Goal: Answer question/provide support

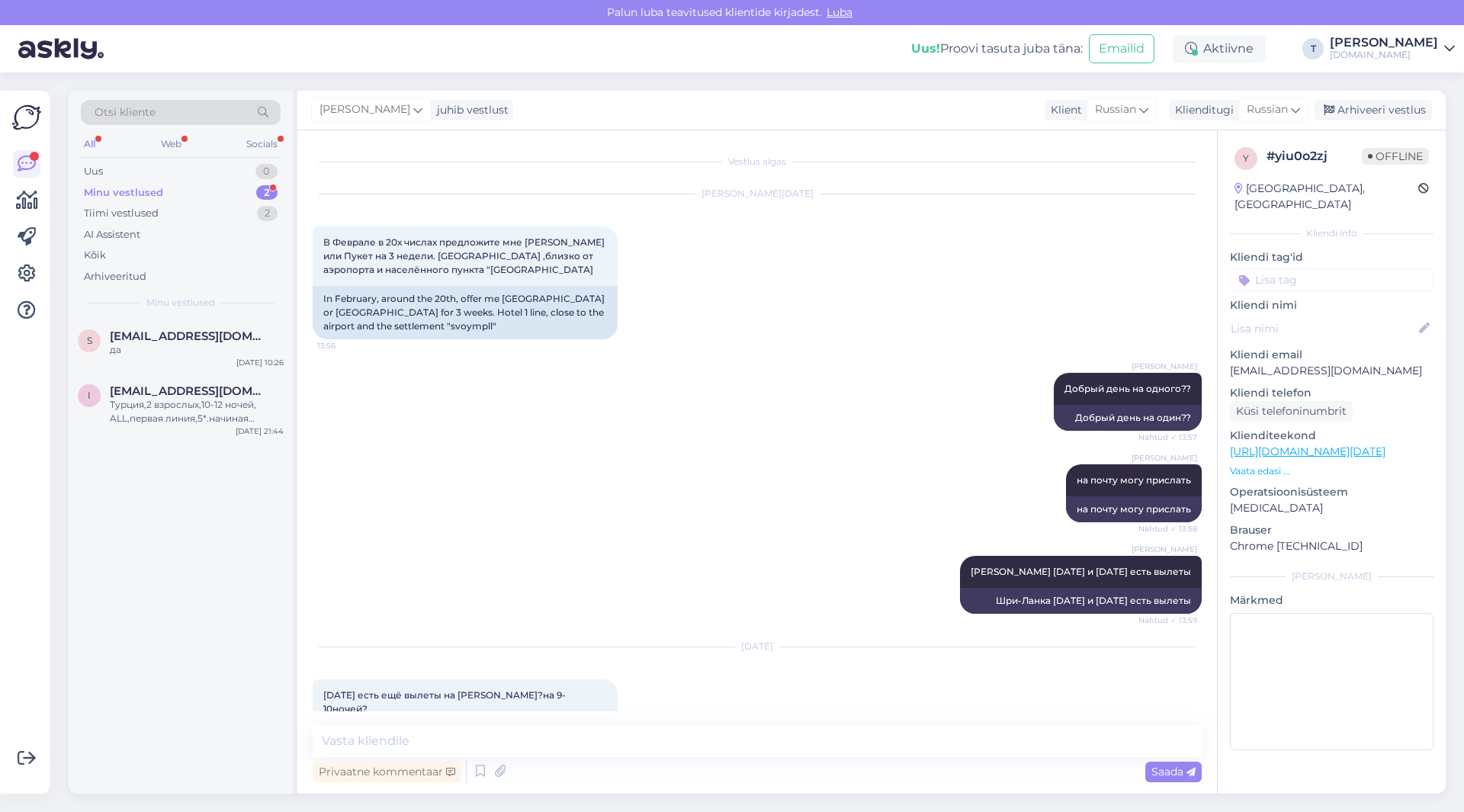
scroll to position [3467, 0]
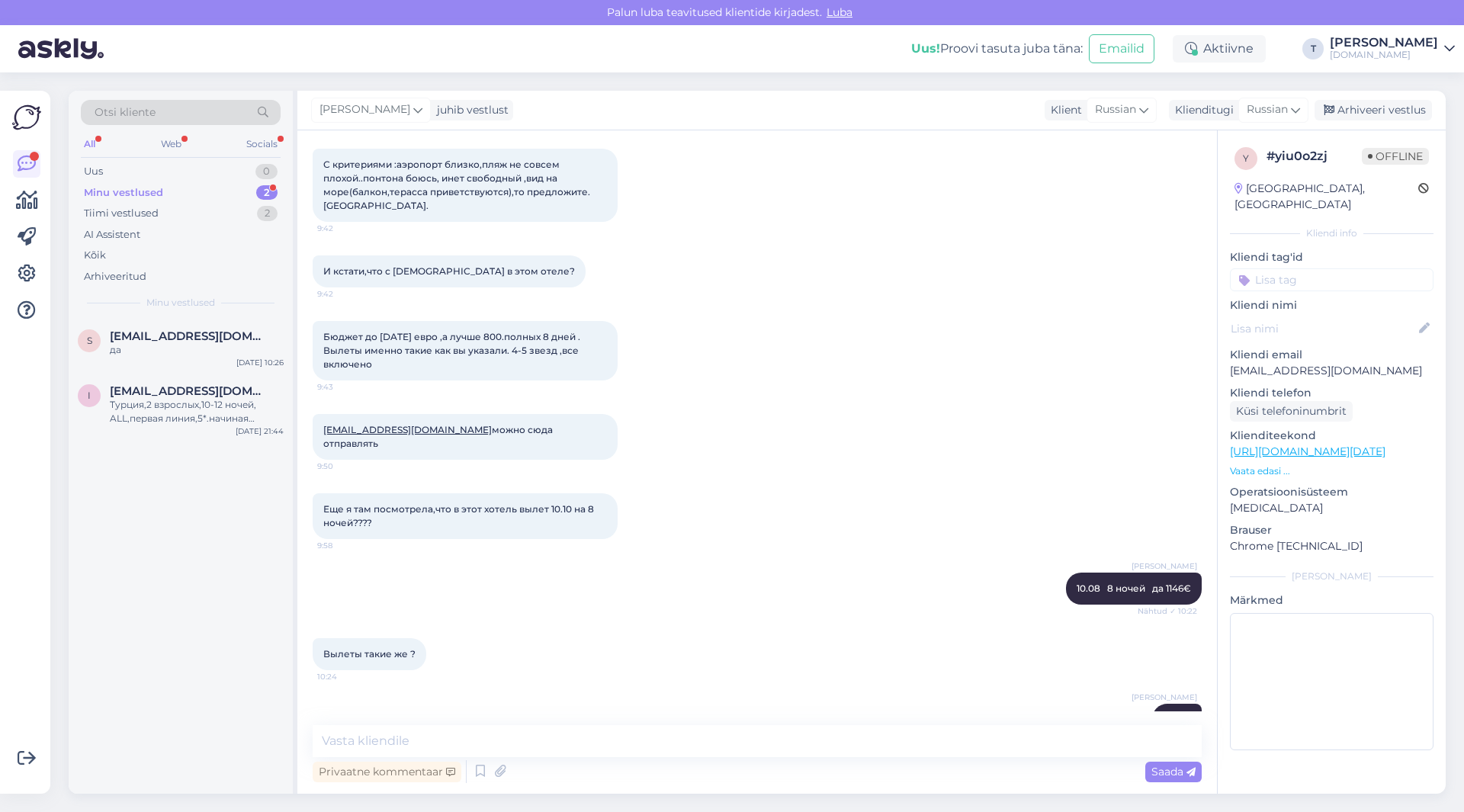
click at [196, 186] on div "Minu vestlused 2" at bounding box center [181, 193] width 200 height 22
click at [180, 343] on div "да" at bounding box center [197, 350] width 174 height 14
click at [180, 384] on span "[EMAIL_ADDRESS][DOMAIN_NAME]" at bounding box center [189, 390] width 159 height 14
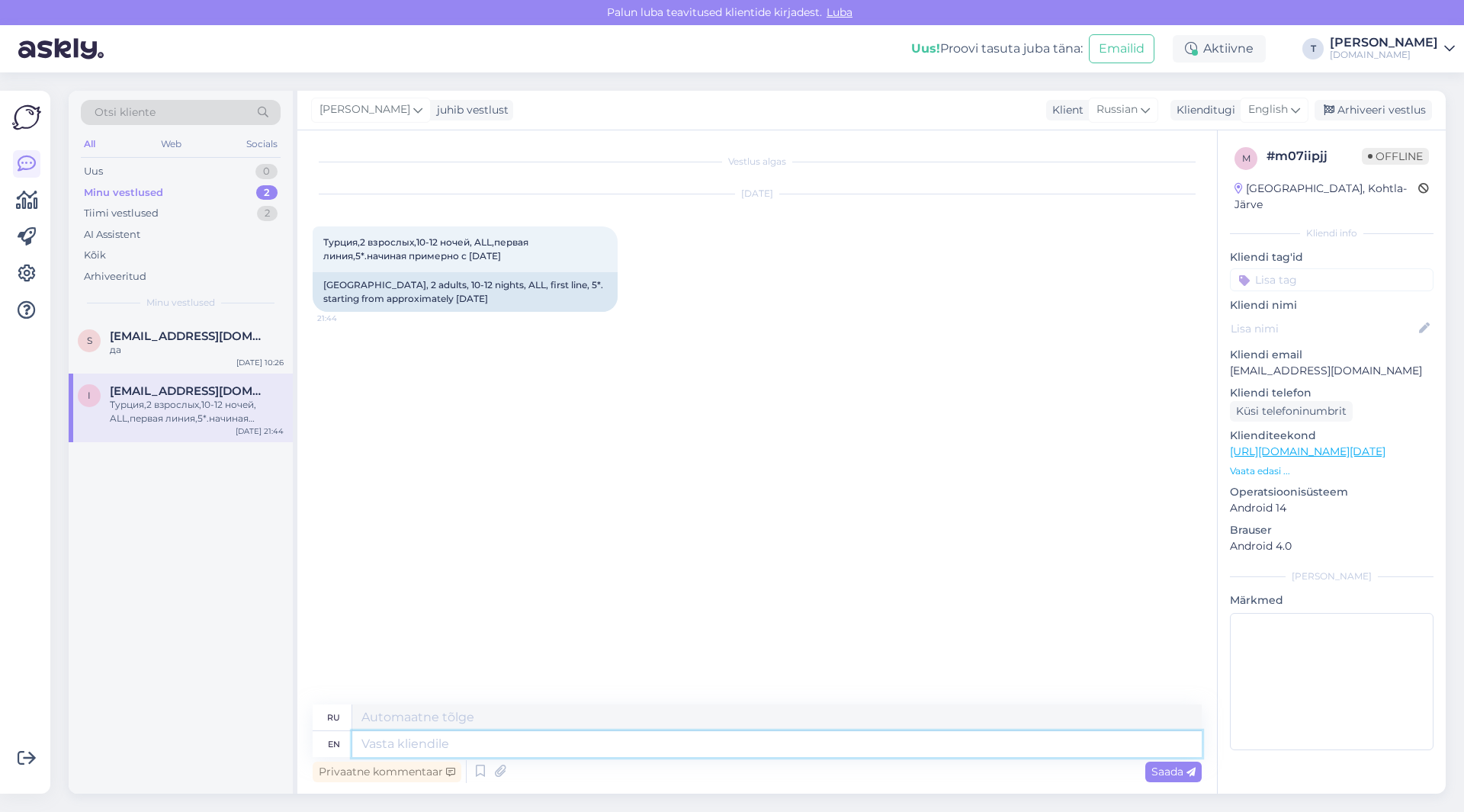
click at [700, 737] on textarea at bounding box center [777, 744] width 849 height 26
click at [1255, 109] on span "English" at bounding box center [1268, 109] width 40 height 17
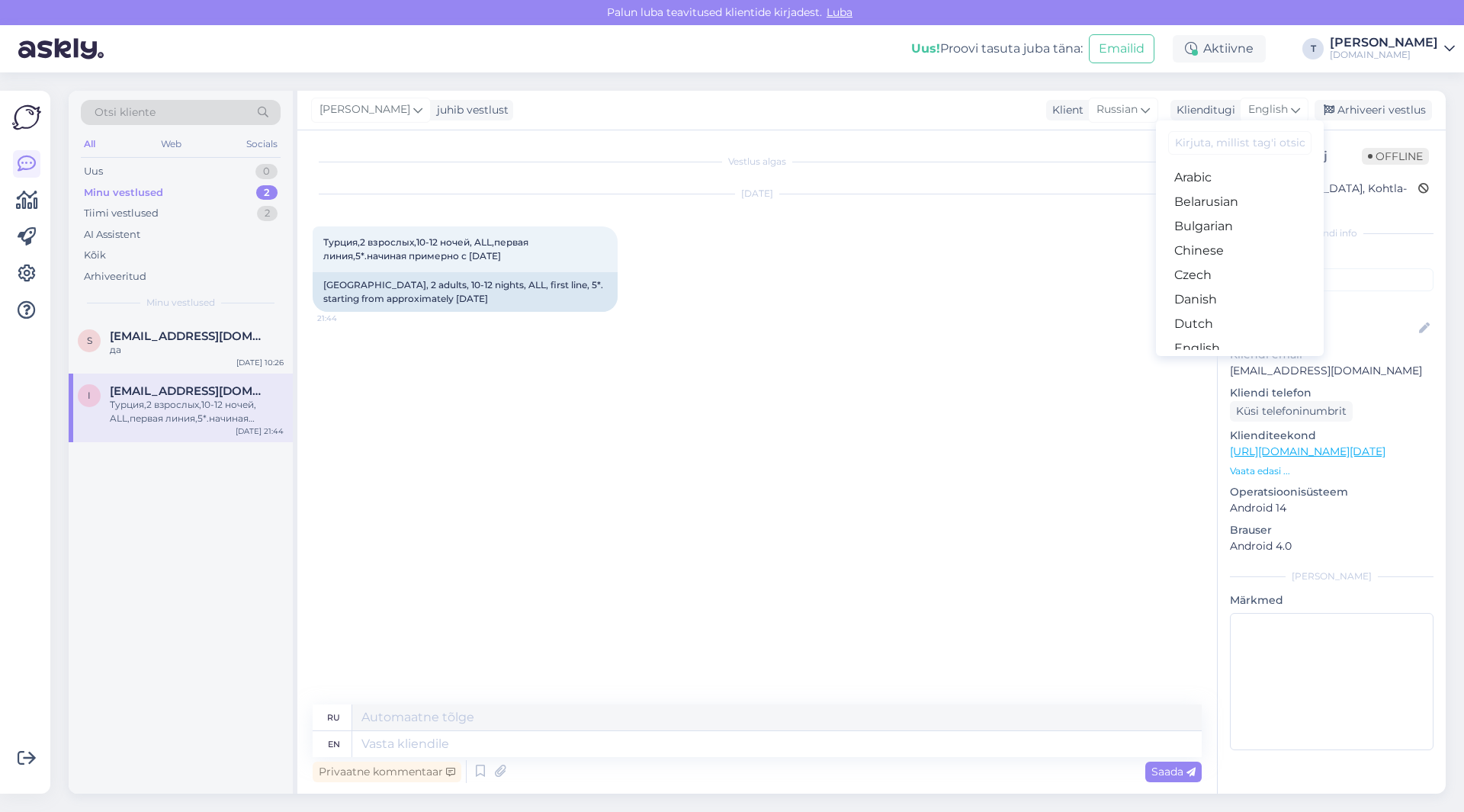
click at [1215, 775] on link "Russian" at bounding box center [1240, 787] width 168 height 24
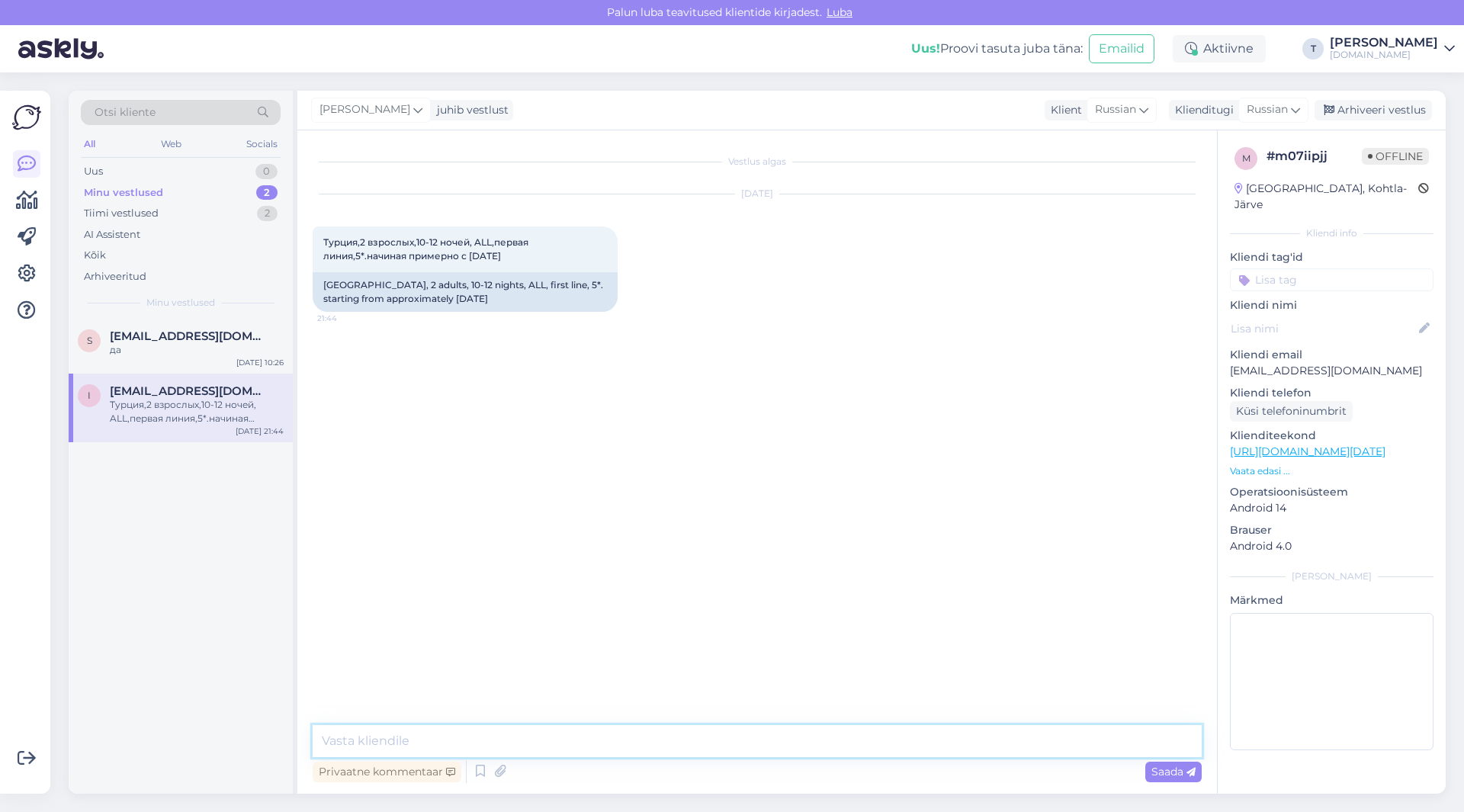
click at [803, 740] on textarea at bounding box center [757, 741] width 889 height 32
type textarea "l"
type textarea "L"
type textarea "Добрый день отправила на почту"
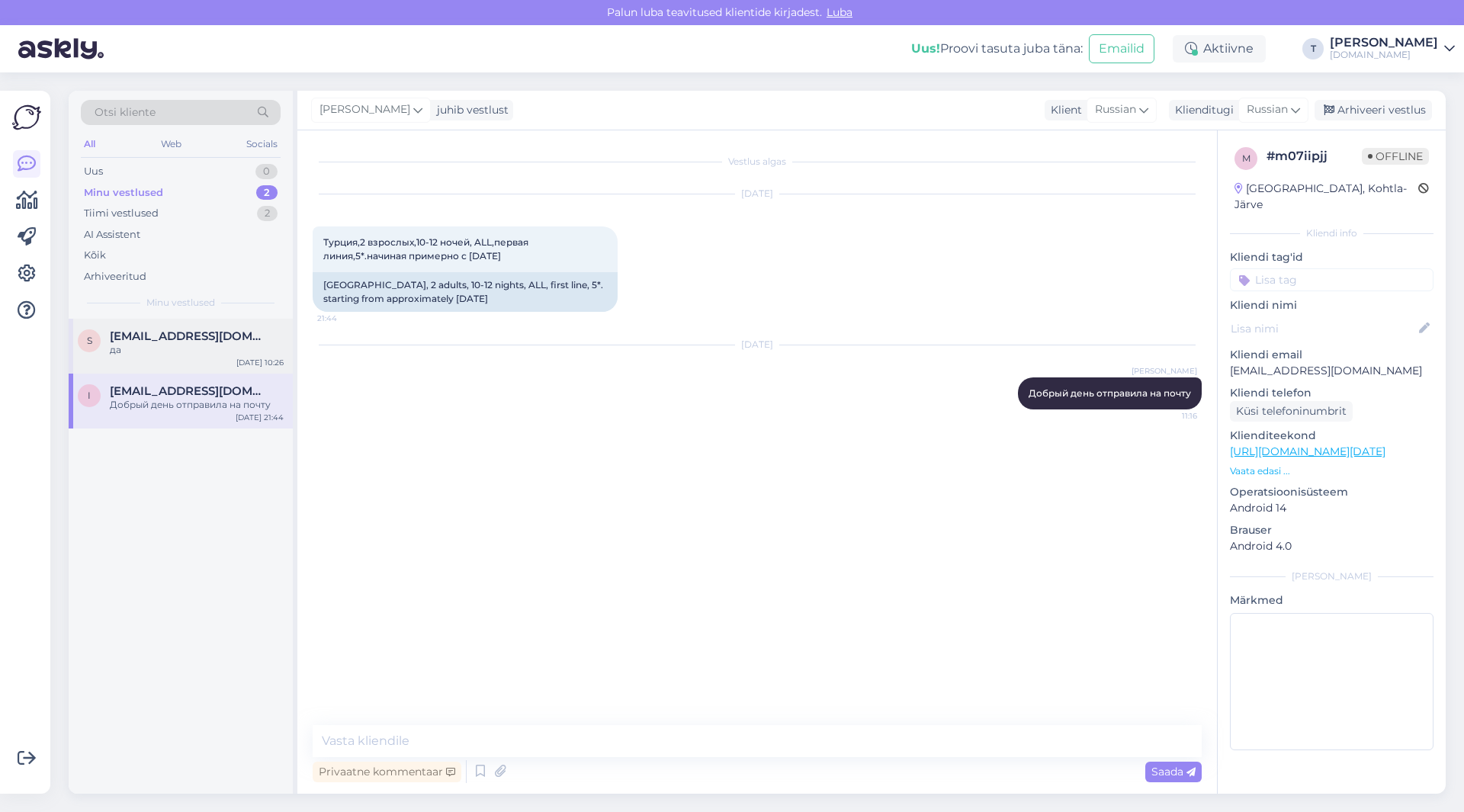
click at [165, 341] on span "[EMAIL_ADDRESS][DOMAIN_NAME]" at bounding box center [189, 335] width 159 height 14
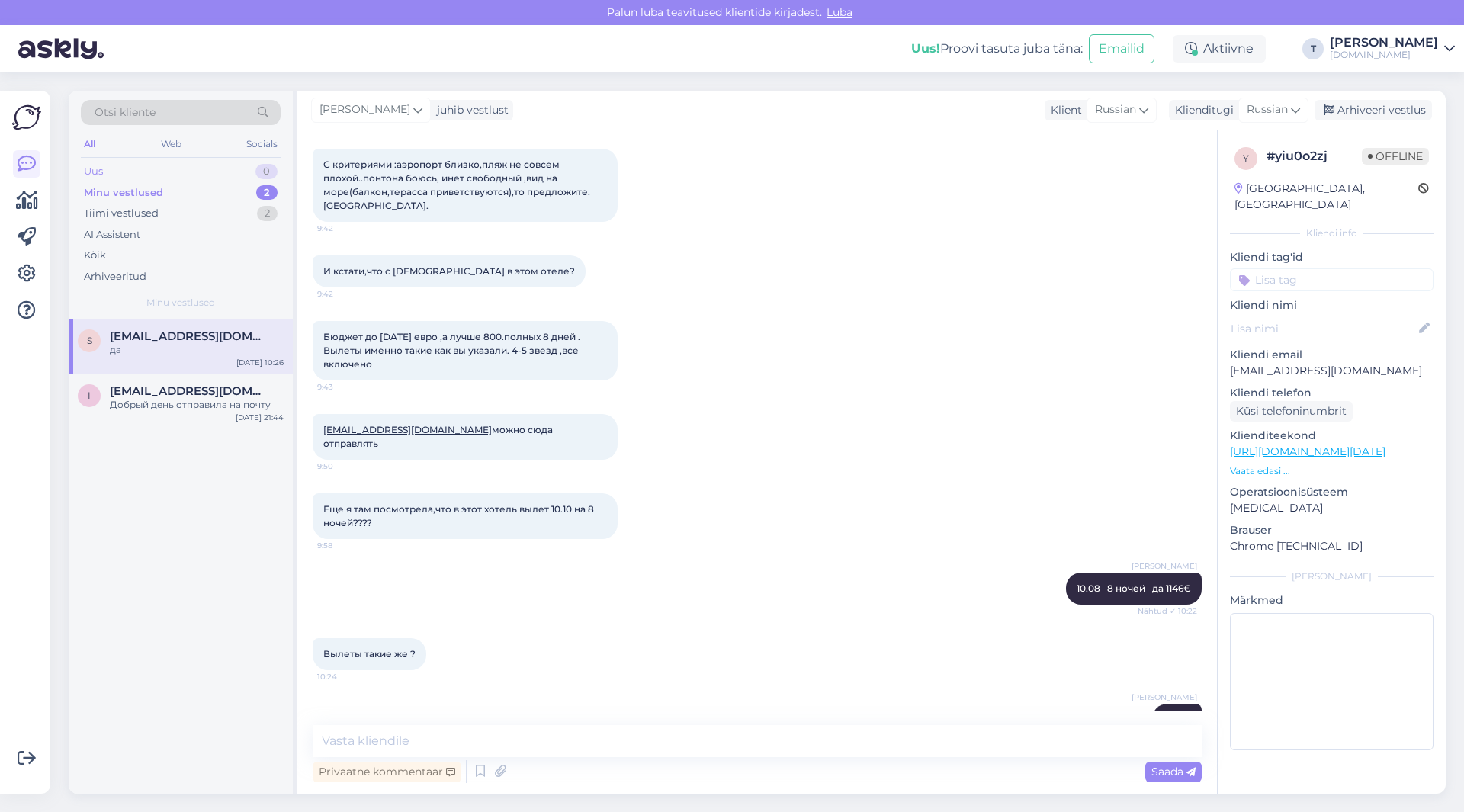
click at [160, 166] on div "Uus 0" at bounding box center [181, 171] width 200 height 22
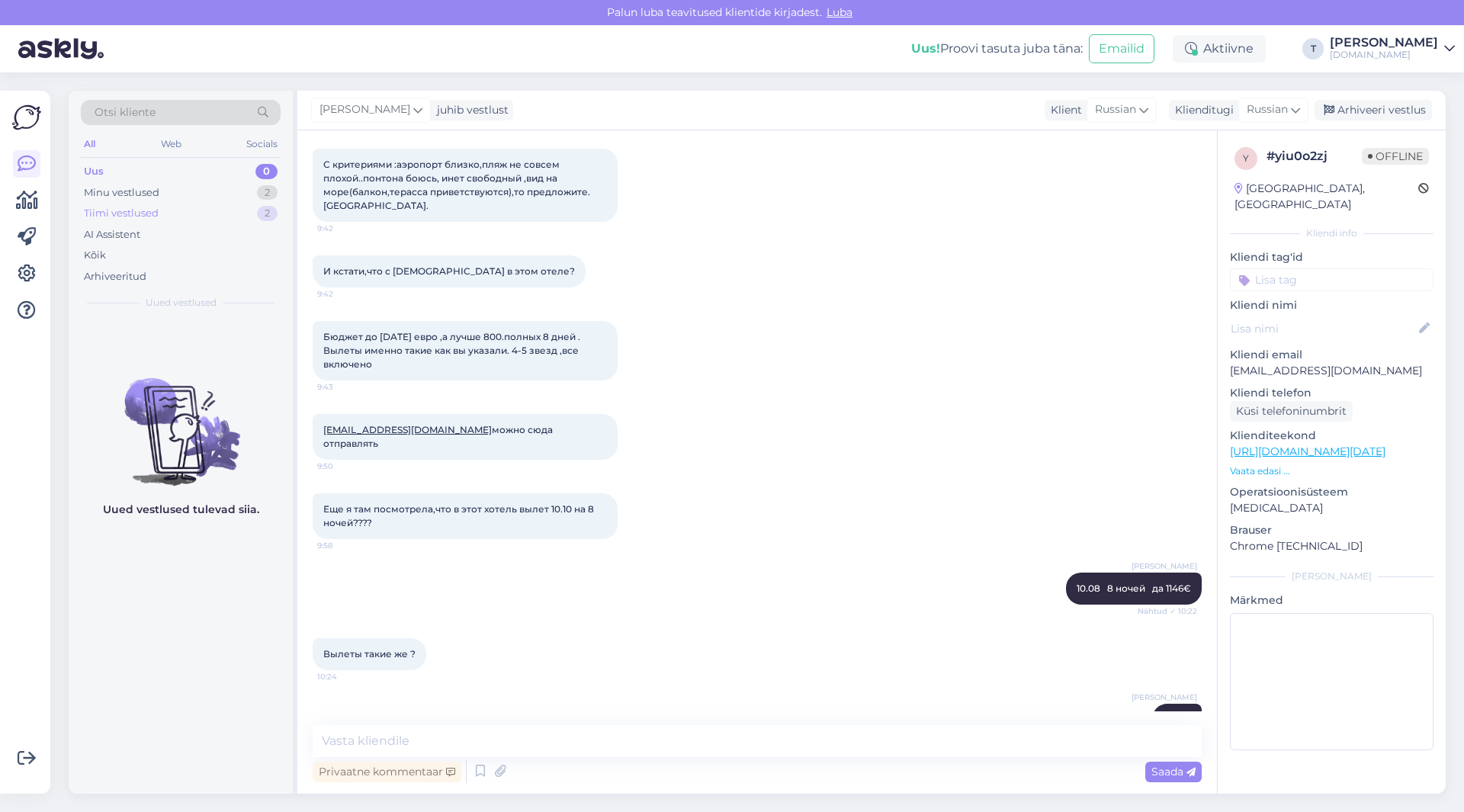
click at [160, 214] on div "Tiimi vestlused 2" at bounding box center [181, 214] width 200 height 22
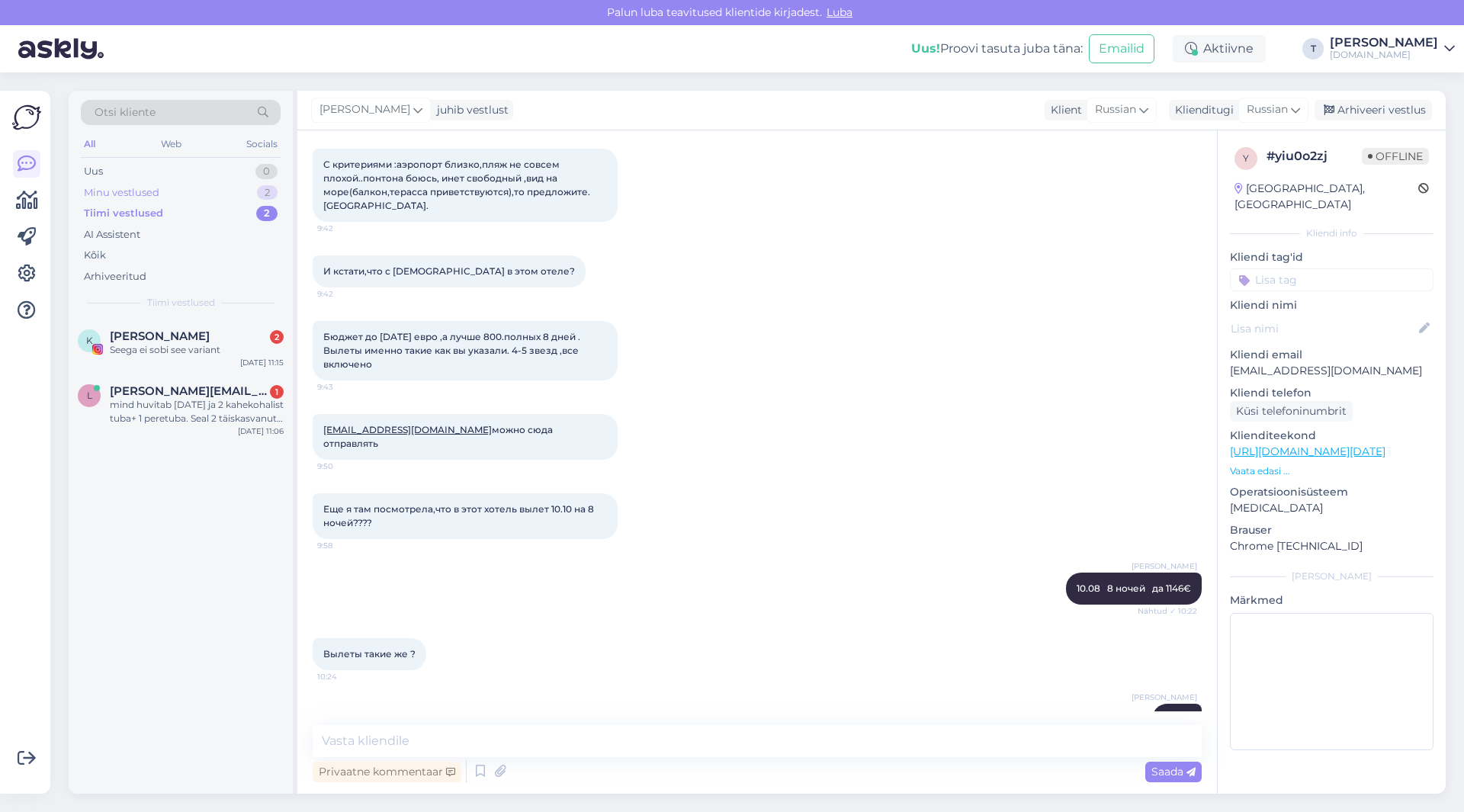
click at [160, 188] on div "Minu vestlused 2" at bounding box center [181, 193] width 200 height 22
click at [147, 401] on div "да" at bounding box center [197, 405] width 174 height 14
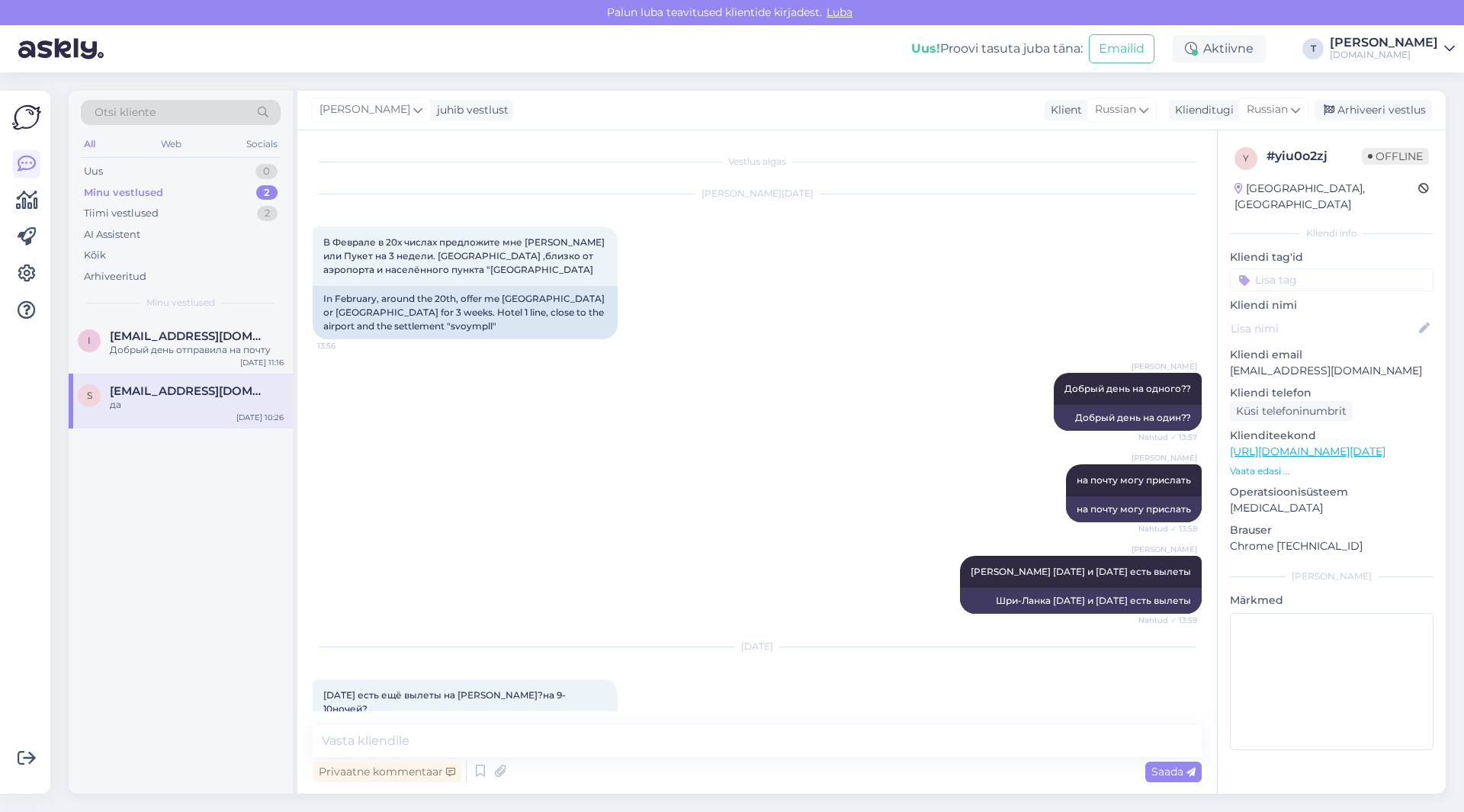
click at [772, 447] on div "[PERSON_NAME] день на одного?? Nähtud ✓ 13:57 Добрый день на один??" at bounding box center [757, 401] width 889 height 91
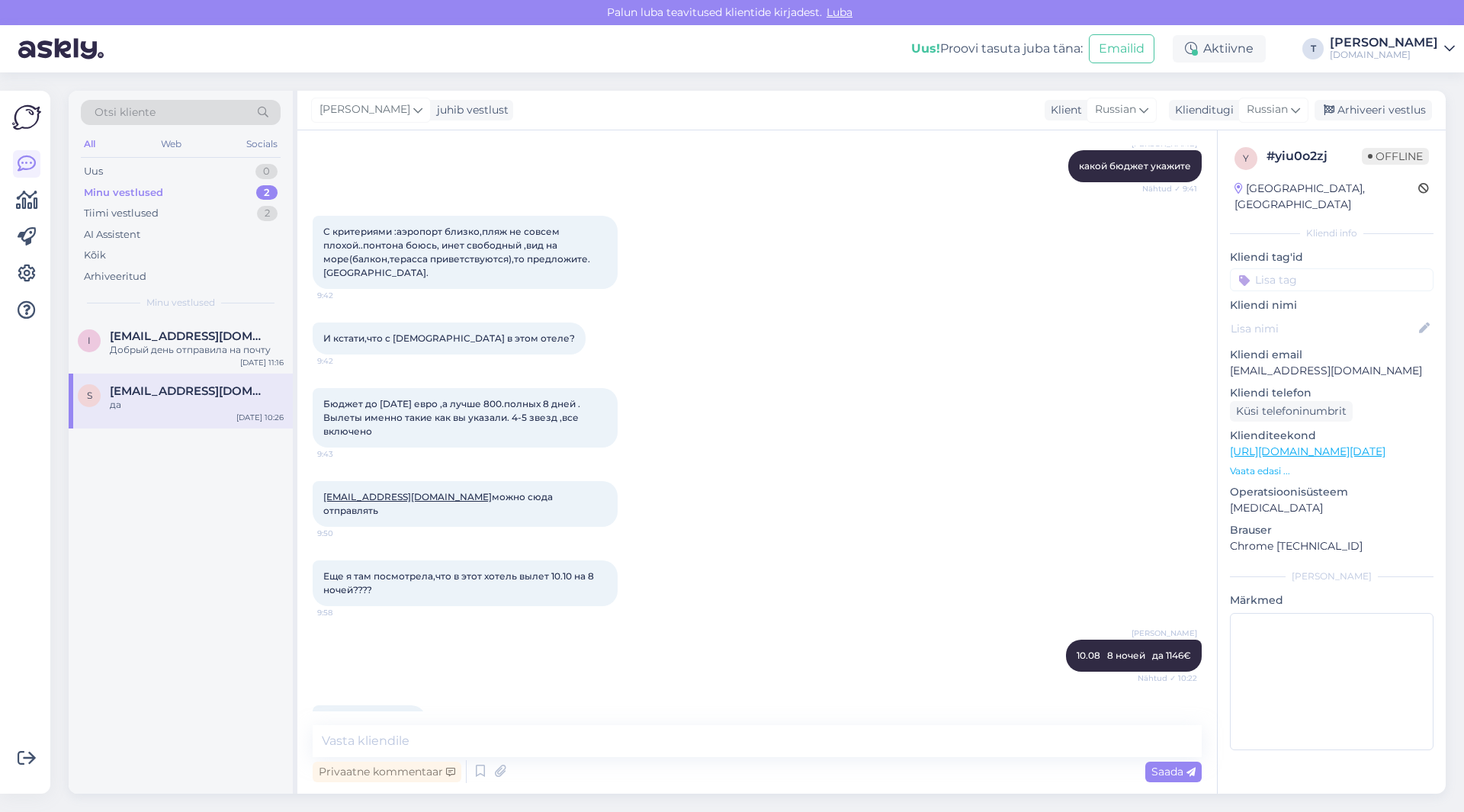
scroll to position [3467, 0]
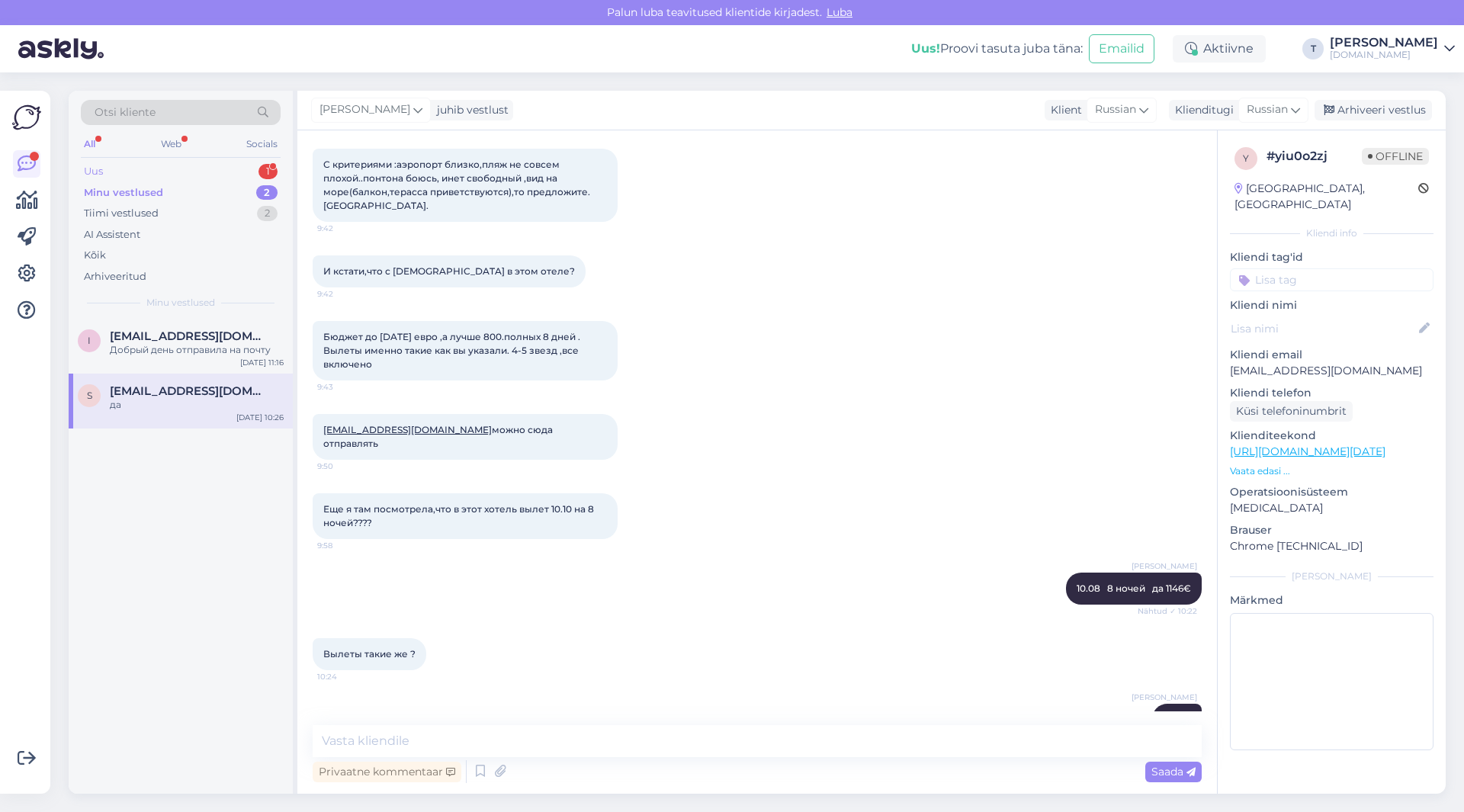
click at [206, 166] on div "Uus 1" at bounding box center [181, 171] width 200 height 22
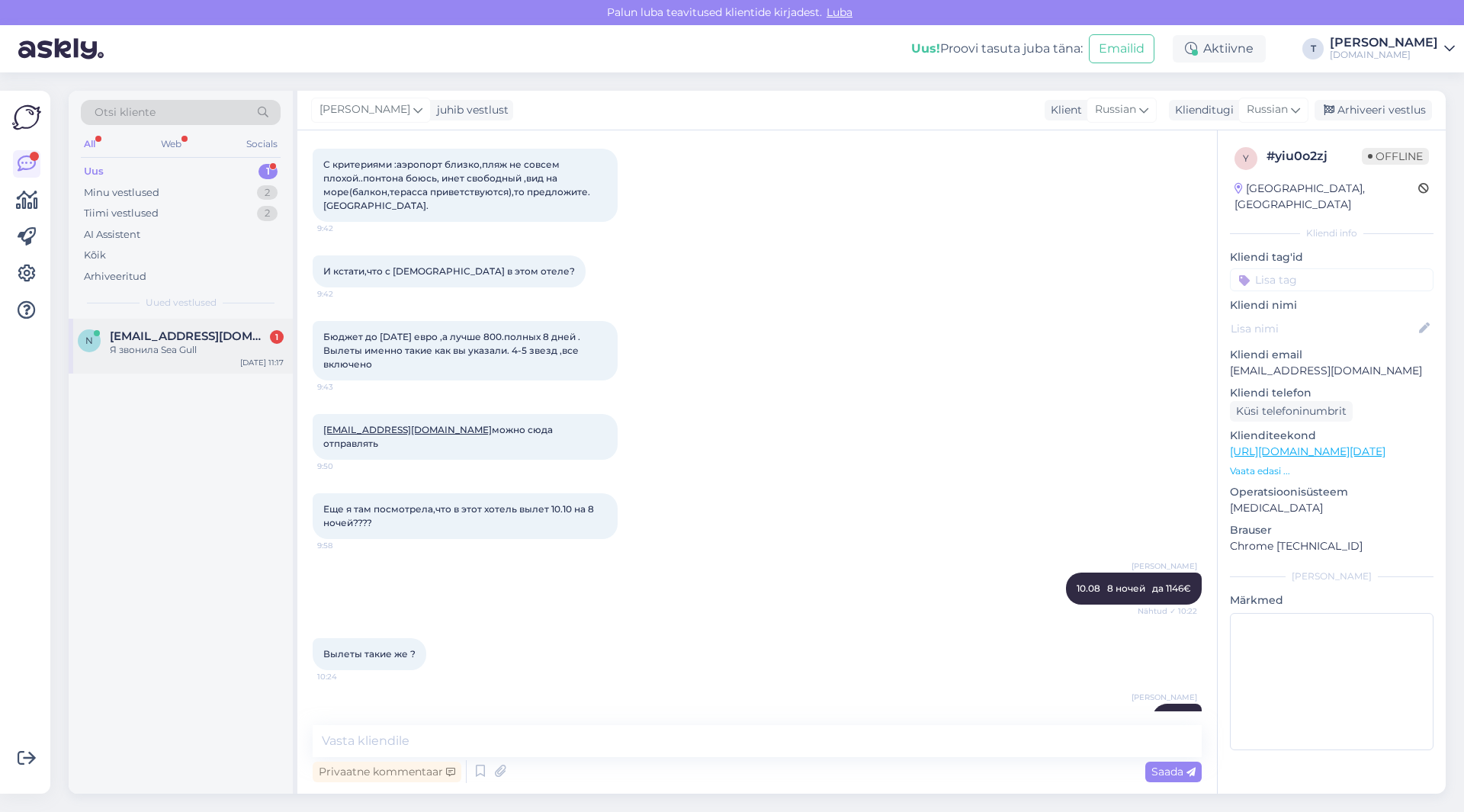
click at [159, 350] on div "Я звонила Sea Gull" at bounding box center [197, 350] width 174 height 14
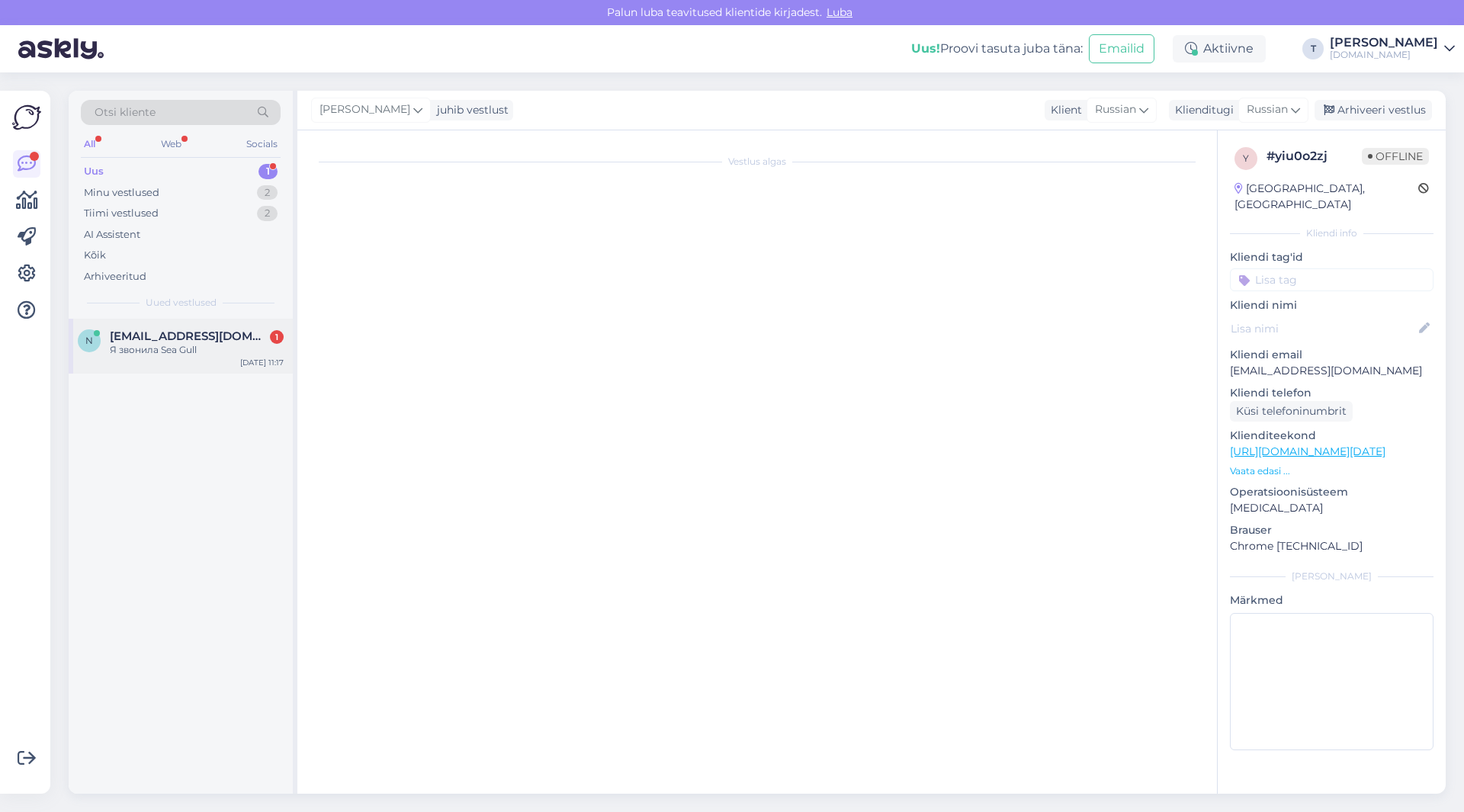
scroll to position [0, 0]
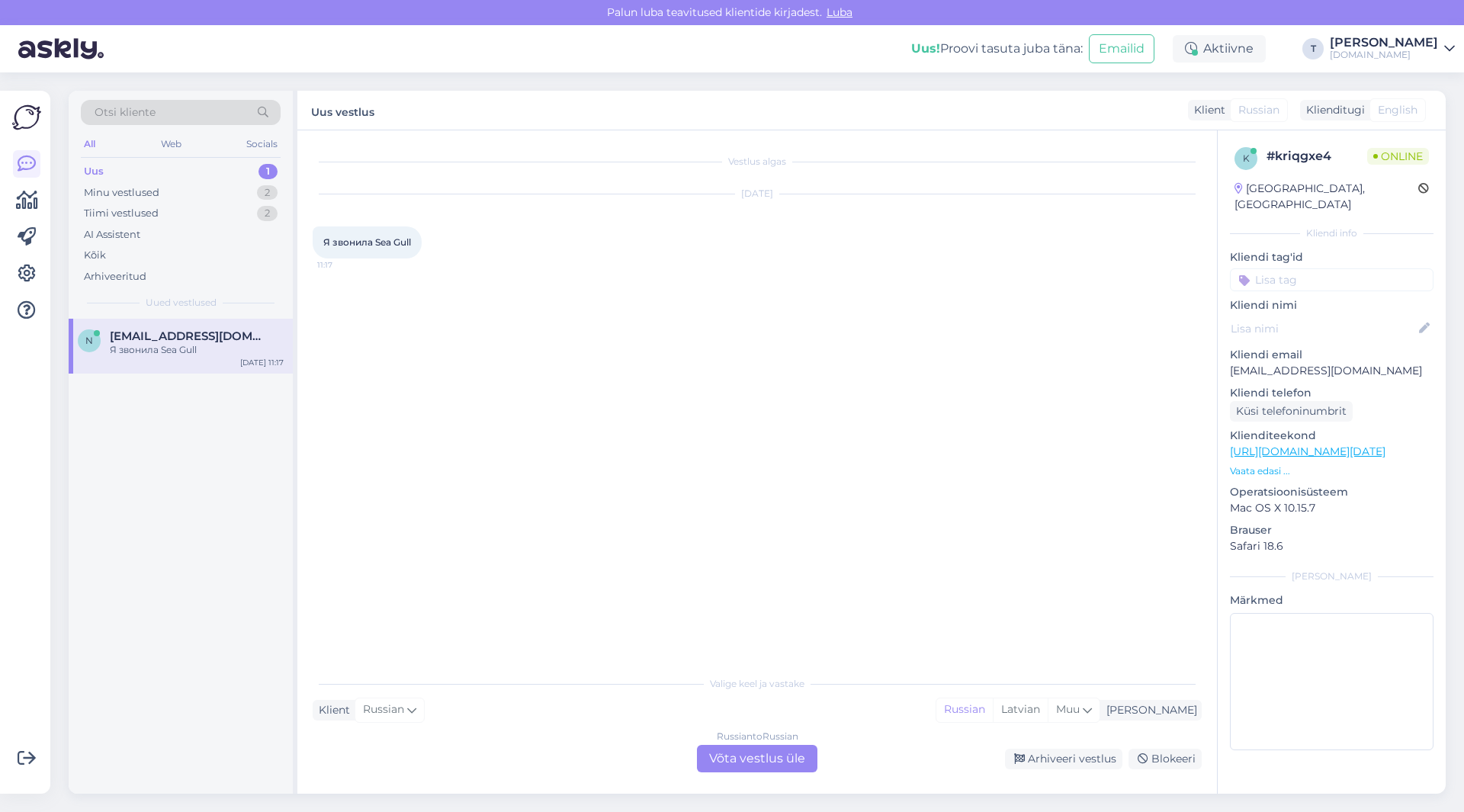
click at [748, 757] on div "Russian to Russian Võta vestlus üle" at bounding box center [757, 758] width 121 height 27
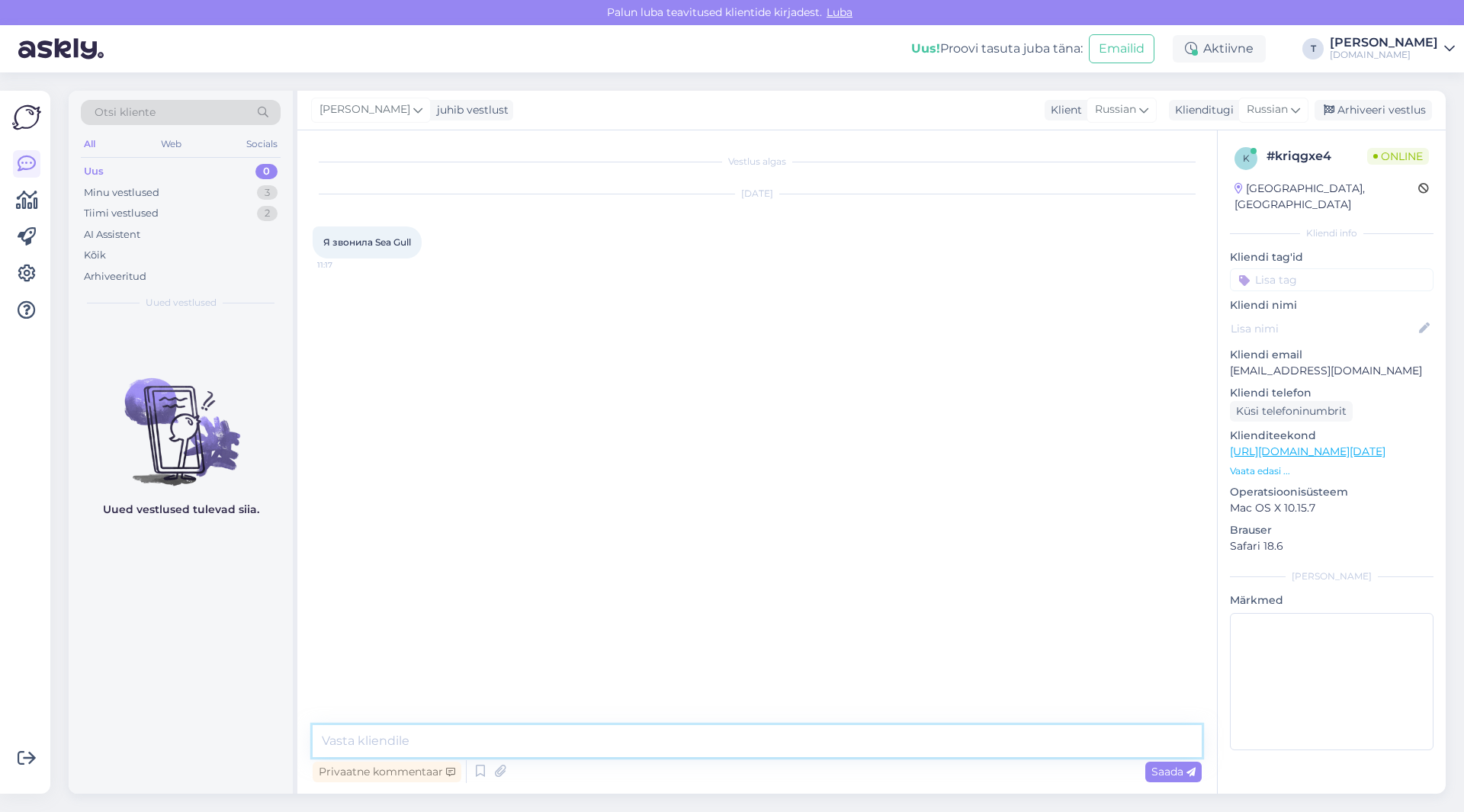
click at [697, 744] on textarea at bounding box center [757, 741] width 889 height 32
type textarea "да спасибо"
type textarea "скоро вышлю [PERSON_NAME]"
click at [1322, 363] on p "[EMAIL_ADDRESS][DOMAIN_NAME]" at bounding box center [1331, 371] width 204 height 16
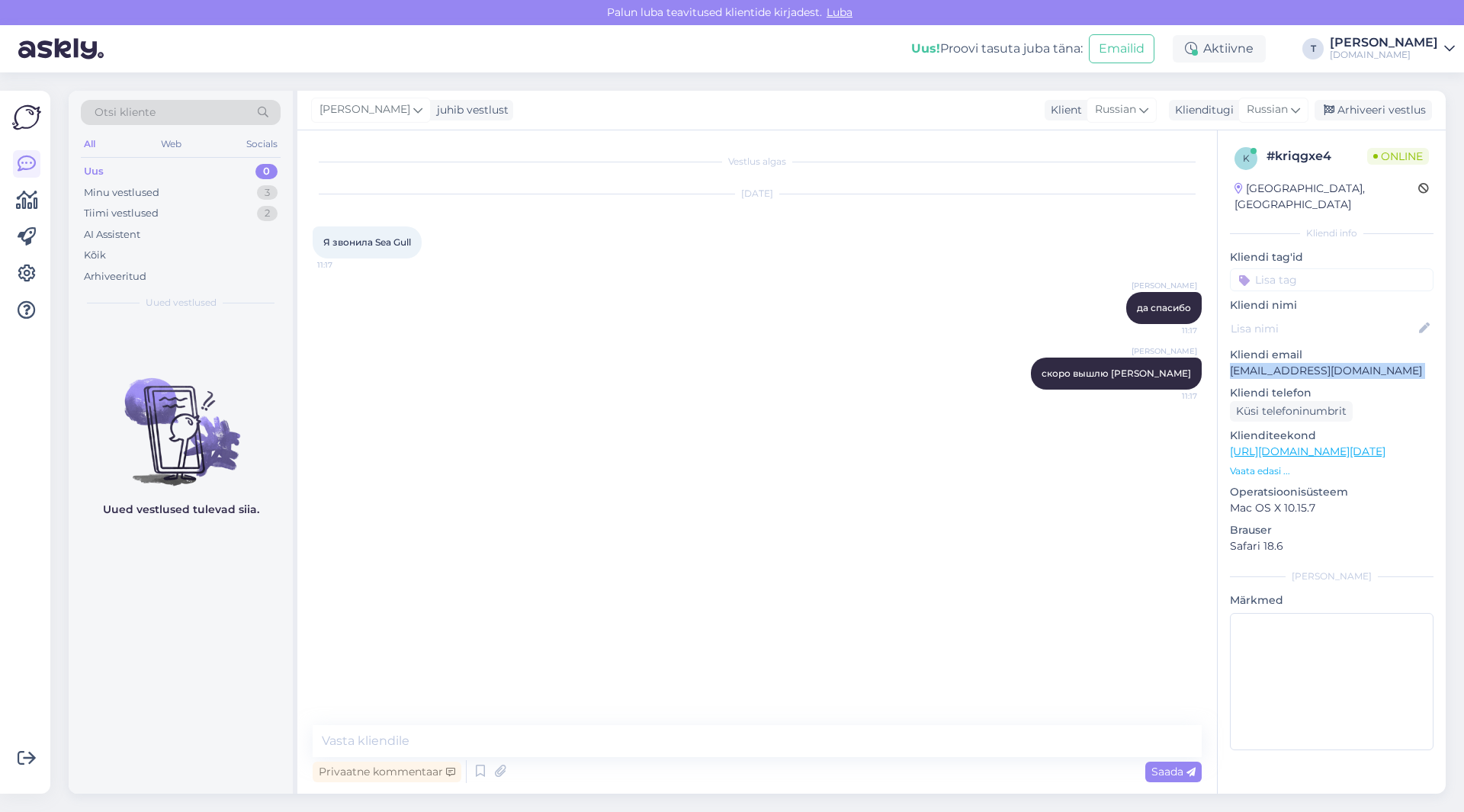
click at [1322, 363] on p "[EMAIL_ADDRESS][DOMAIN_NAME]" at bounding box center [1331, 371] width 204 height 16
copy p "[EMAIL_ADDRESS][DOMAIN_NAME]"
click at [1251, 464] on p "Vaata edasi ..." at bounding box center [1331, 470] width 204 height 14
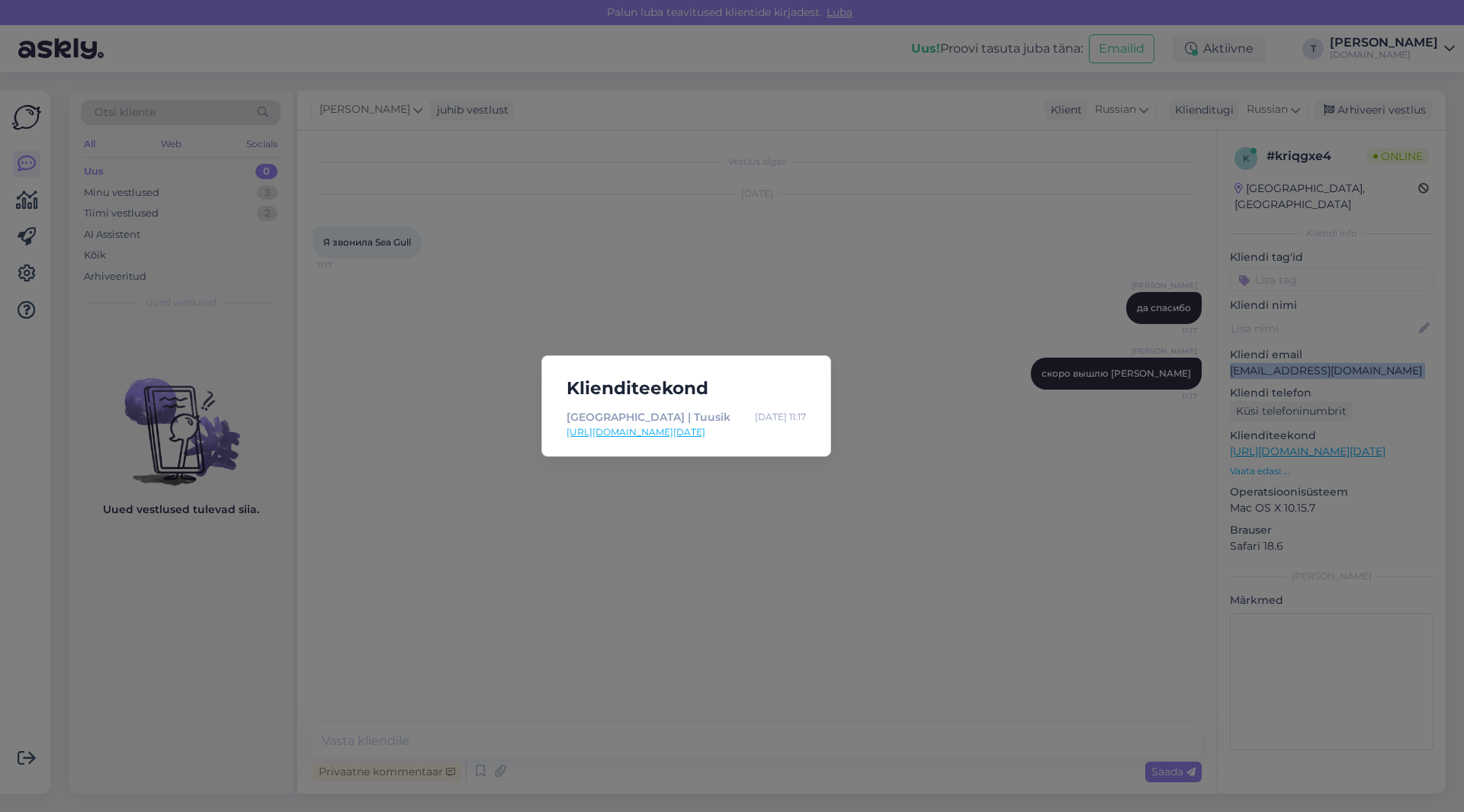
click at [582, 434] on link "[URL][DOMAIN_NAME][DATE]" at bounding box center [686, 432] width 240 height 14
click at [575, 611] on div "Klienditeekond [GEOGRAPHIC_DATA] | Tuusik [DATE] 11:17 [URL][DOMAIN_NAME][DATE]" at bounding box center [732, 406] width 1464 height 812
